Goal: Information Seeking & Learning: Learn about a topic

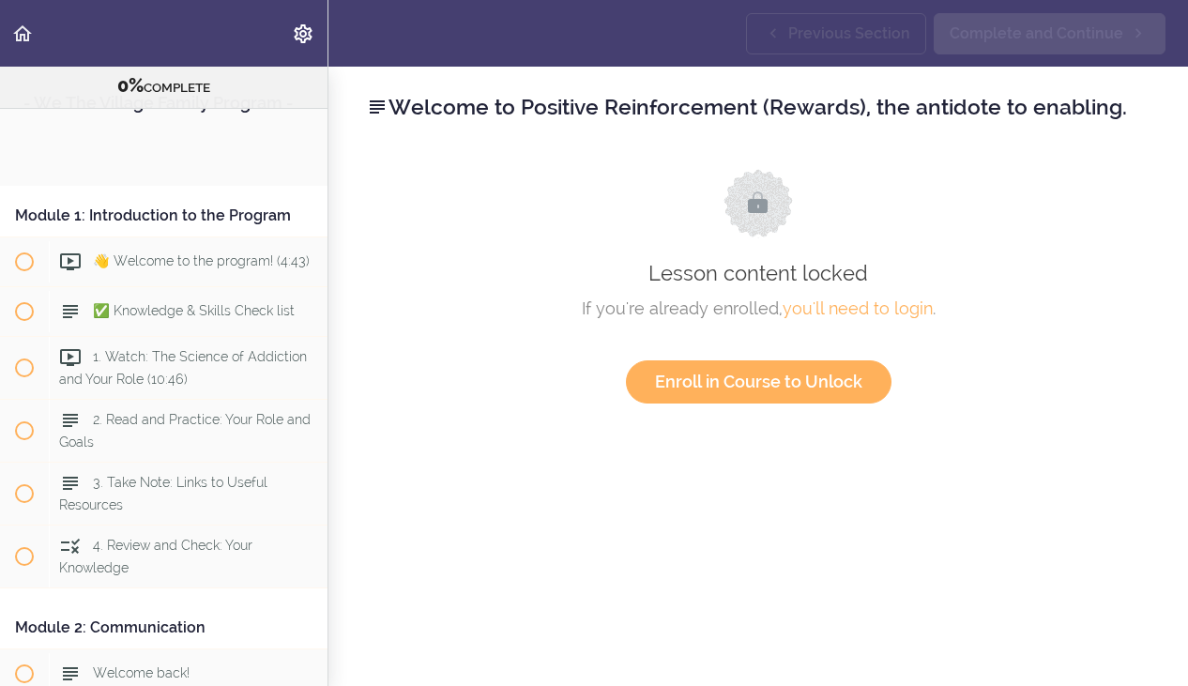
scroll to position [1376, 0]
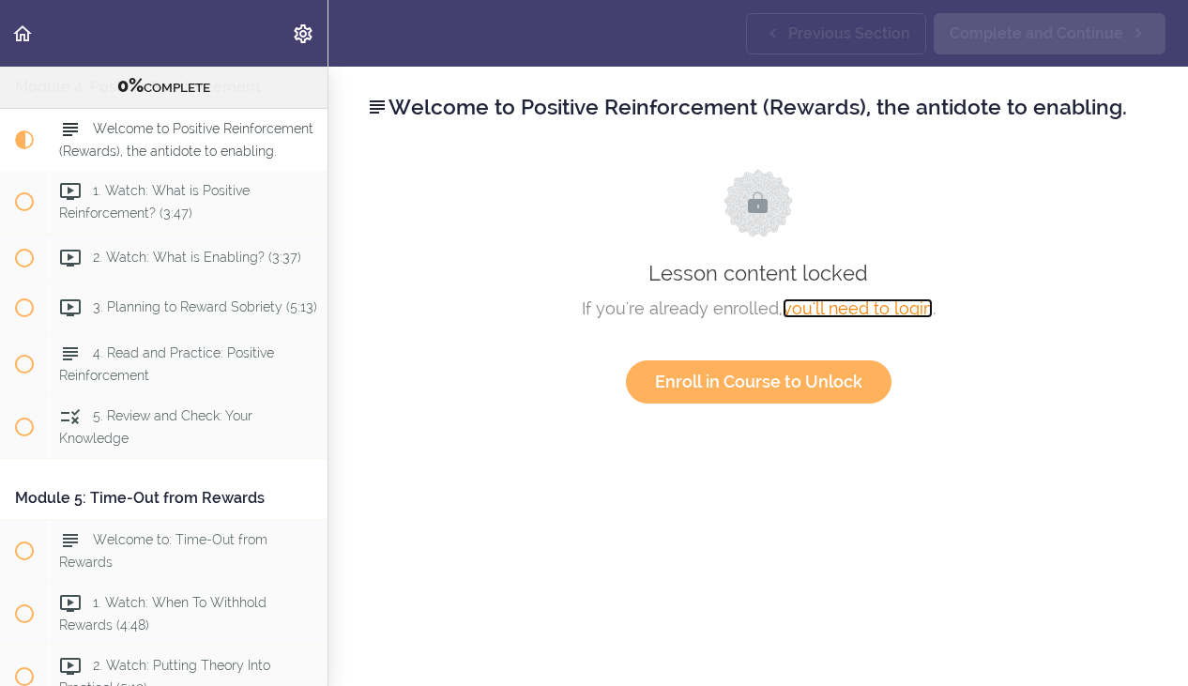
click at [863, 311] on link "you'll need to login" at bounding box center [857, 308] width 150 height 20
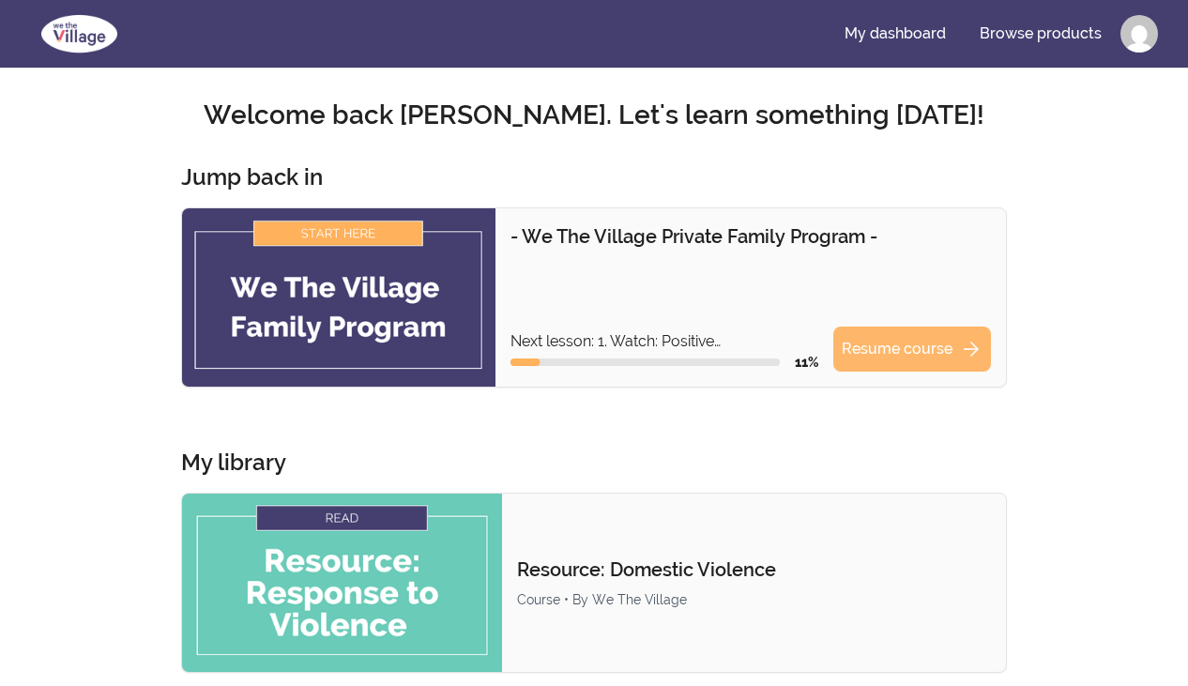
click at [918, 356] on link "Resume course arrow_forward" at bounding box center [912, 348] width 158 height 45
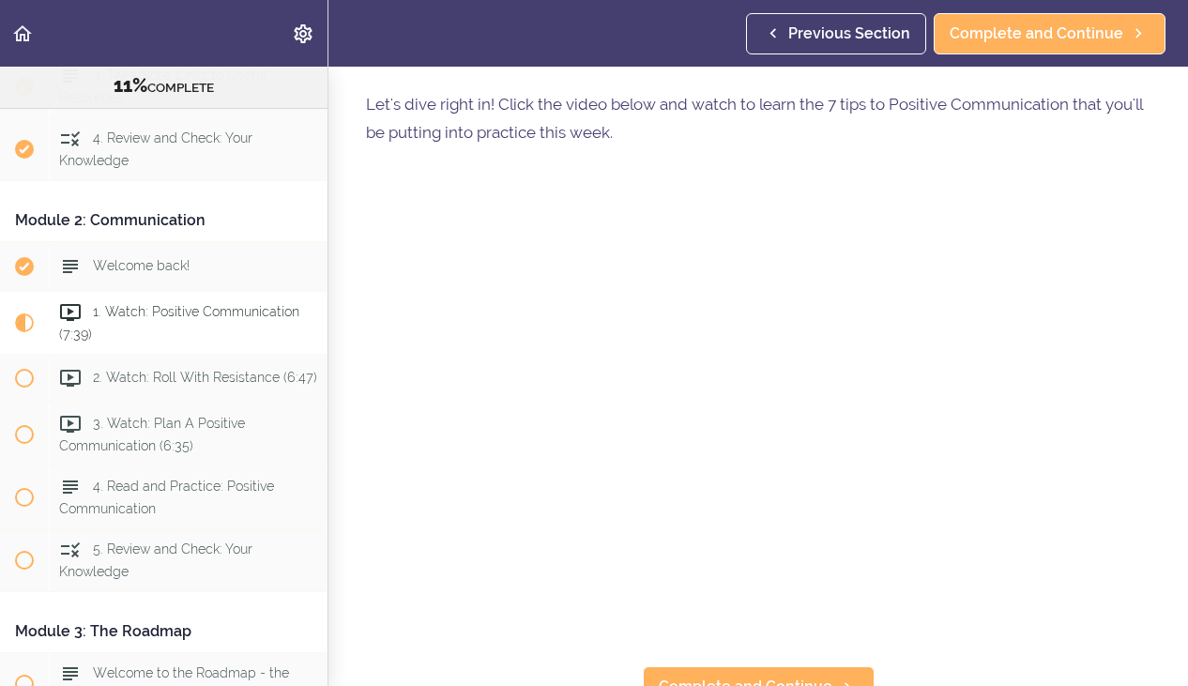
scroll to position [83, 0]
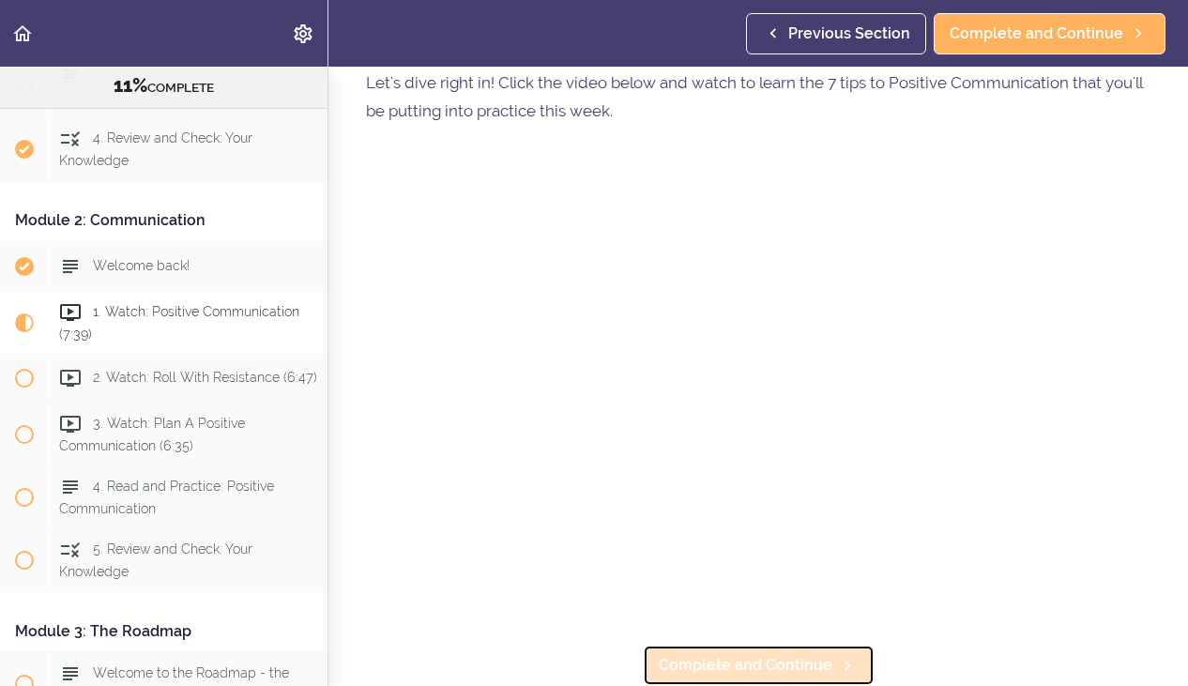
click at [729, 654] on span "Complete and Continue" at bounding box center [746, 665] width 174 height 23
click at [759, 659] on span "Complete and Continue" at bounding box center [746, 665] width 174 height 23
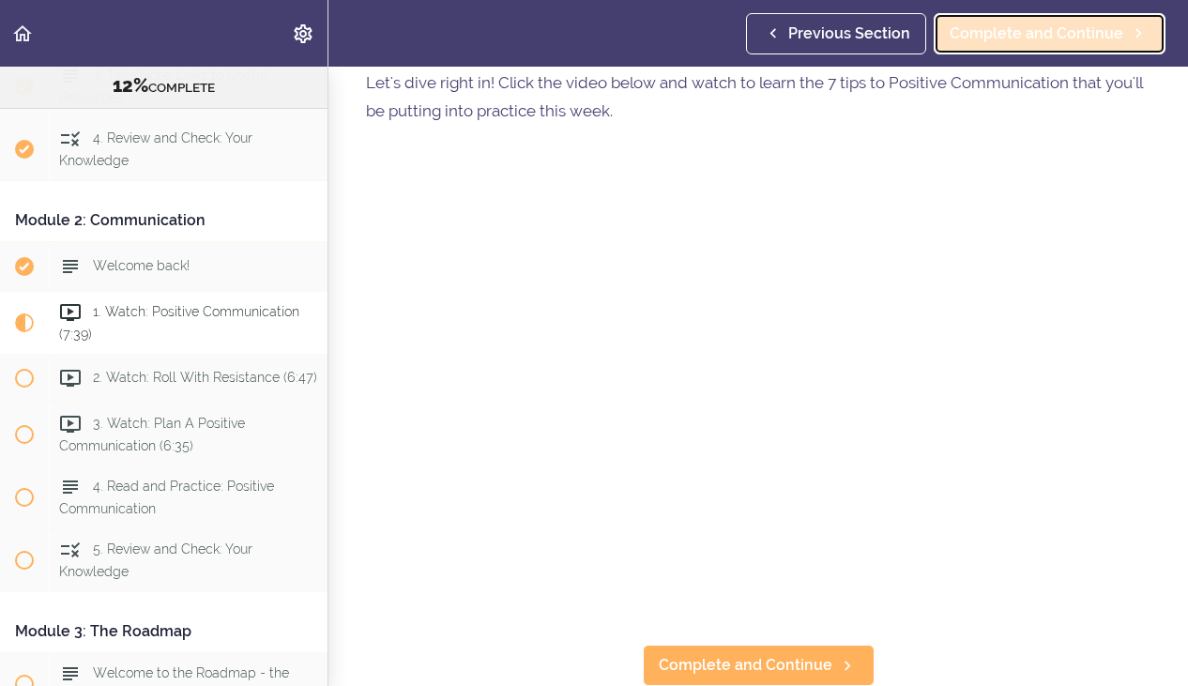
click at [1029, 44] on link "Complete and Continue" at bounding box center [1049, 33] width 232 height 41
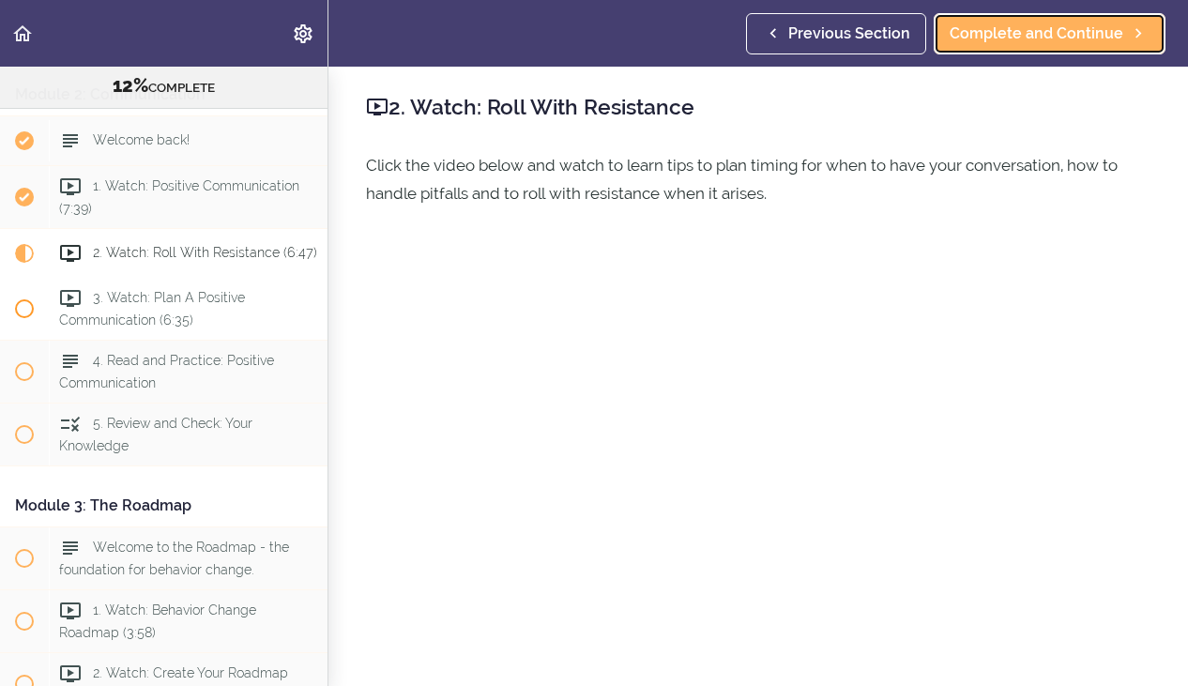
scroll to position [557, 0]
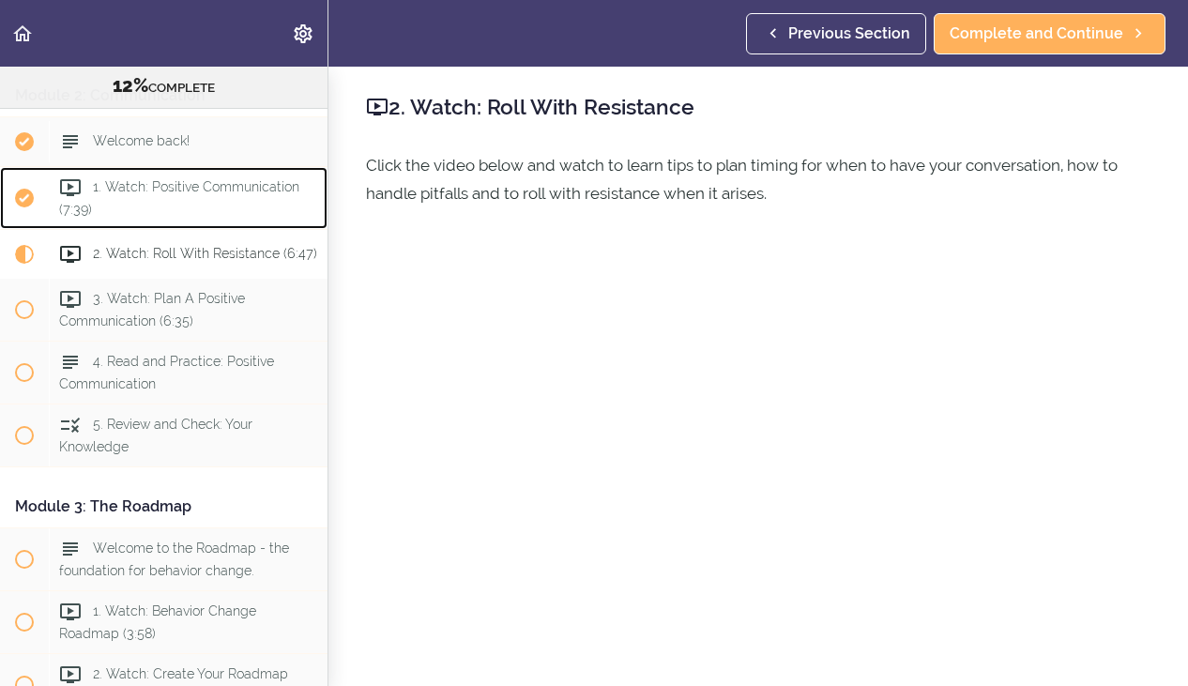
click at [130, 186] on span "1. Watch: Positive Communication (7:39)" at bounding box center [179, 197] width 240 height 37
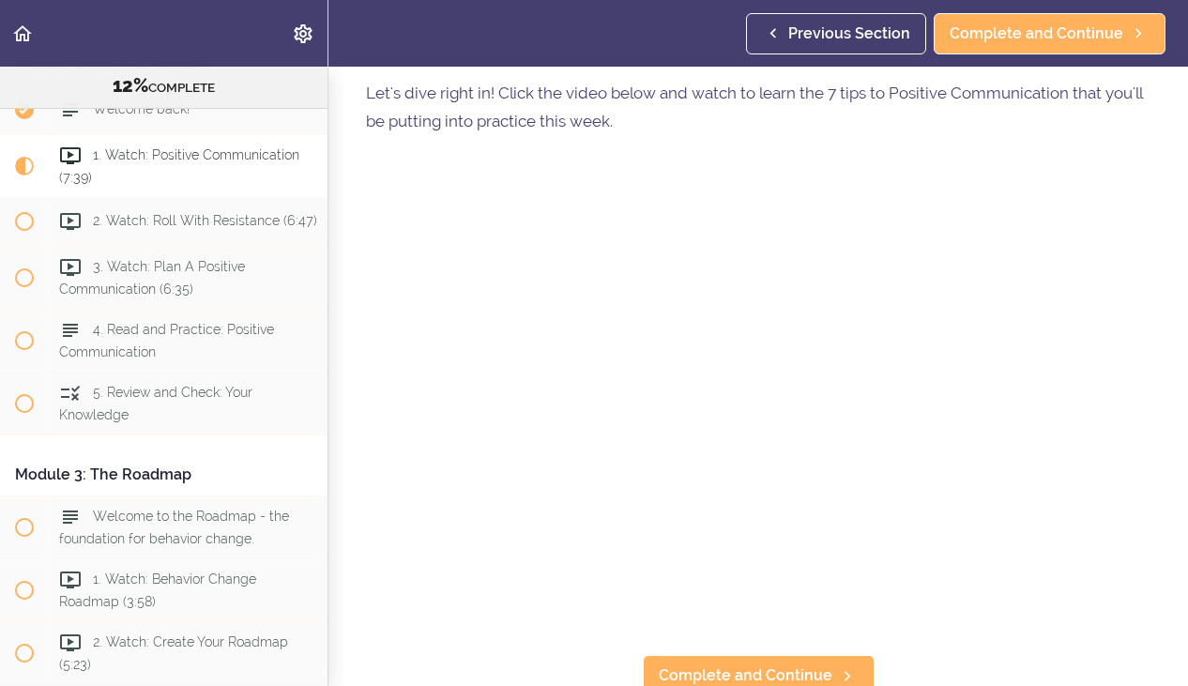
scroll to position [83, 0]
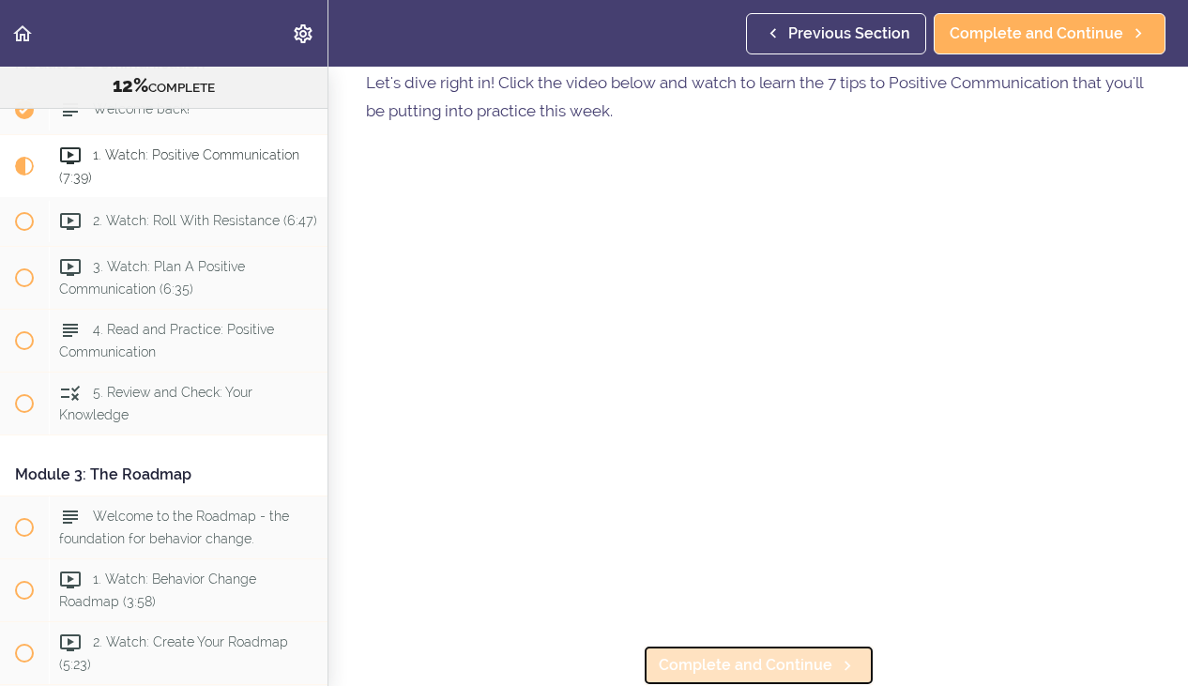
click at [767, 677] on link "Complete and Continue" at bounding box center [759, 664] width 232 height 41
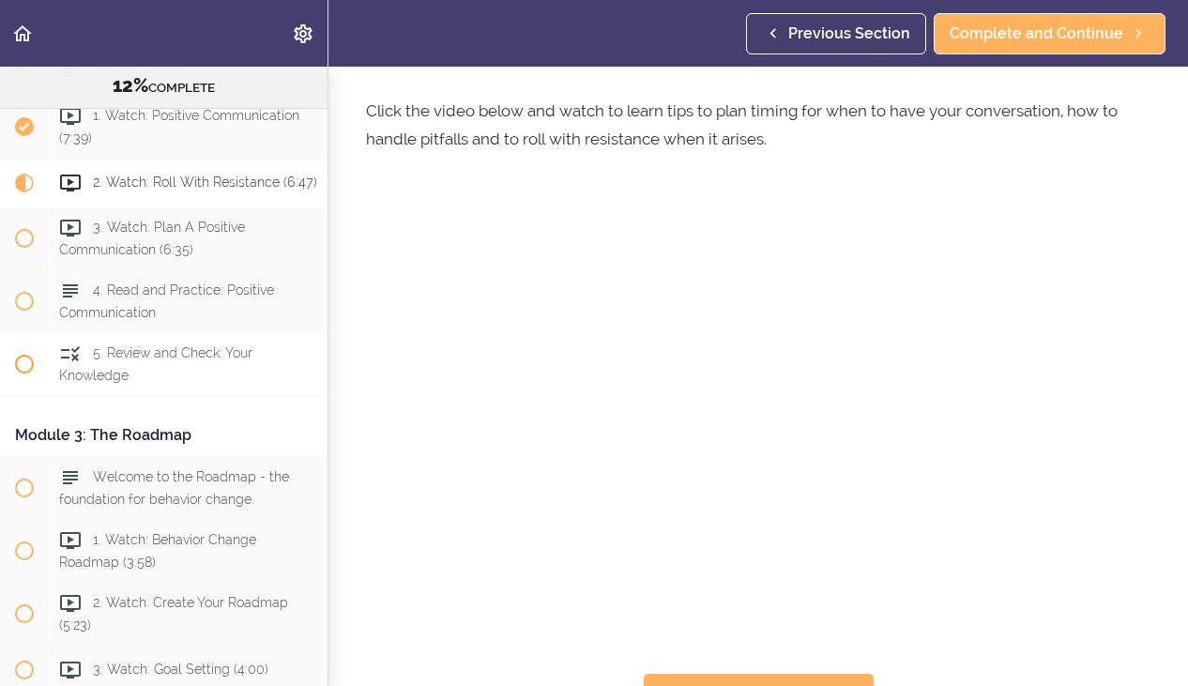
scroll to position [629, 0]
